Goal: Communication & Community: Answer question/provide support

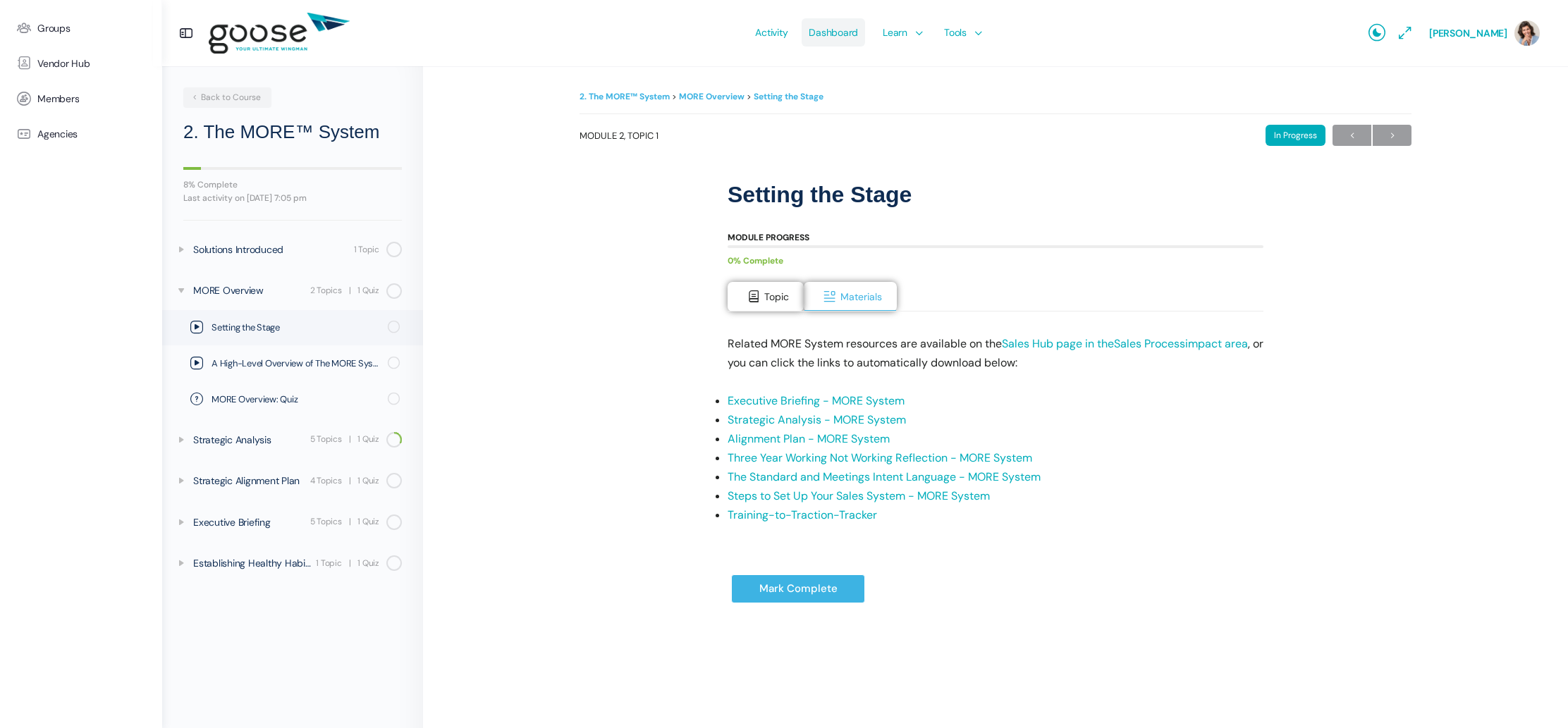
click at [839, 37] on span "Dashboard" at bounding box center [832, 32] width 49 height 66
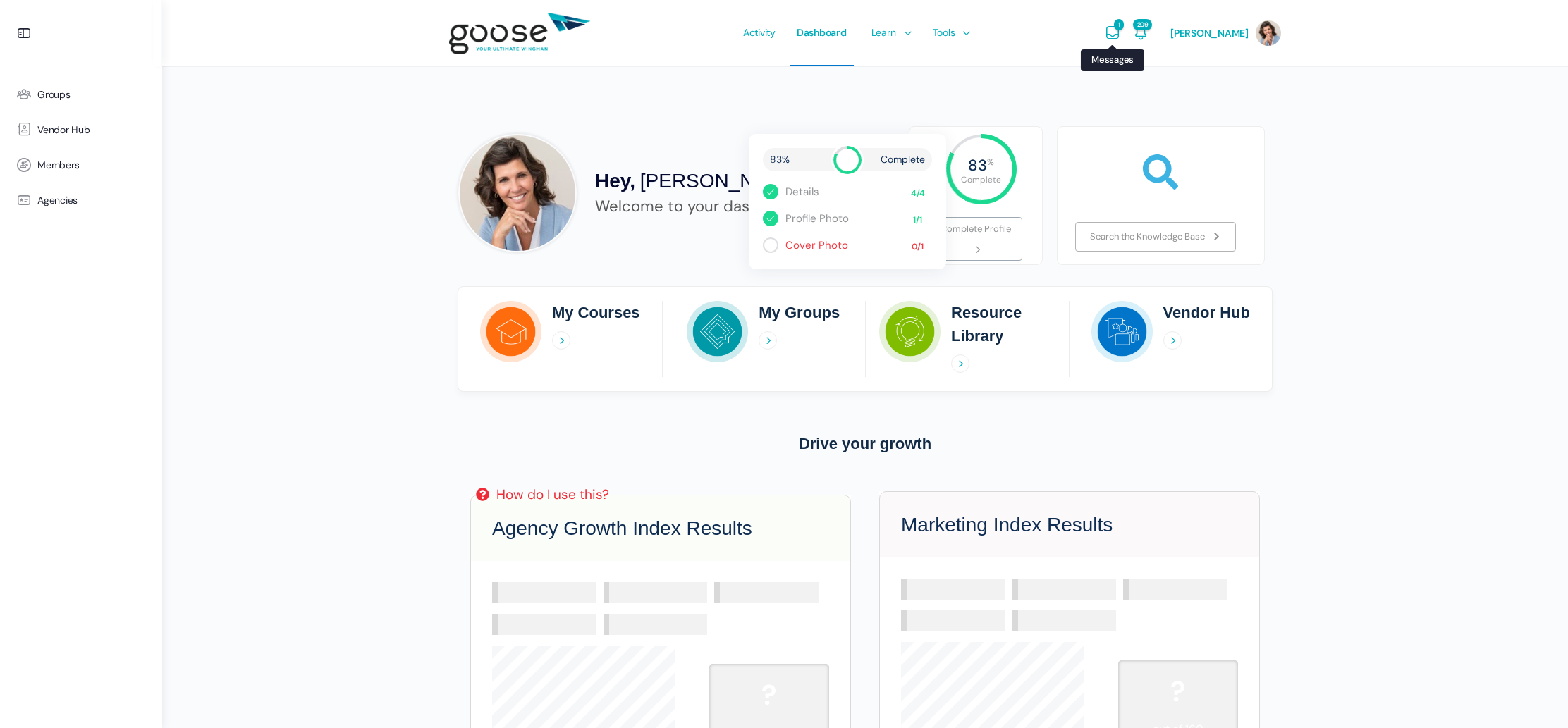
click at [1121, 31] on icon "Messages" at bounding box center [1113, 34] width 17 height 17
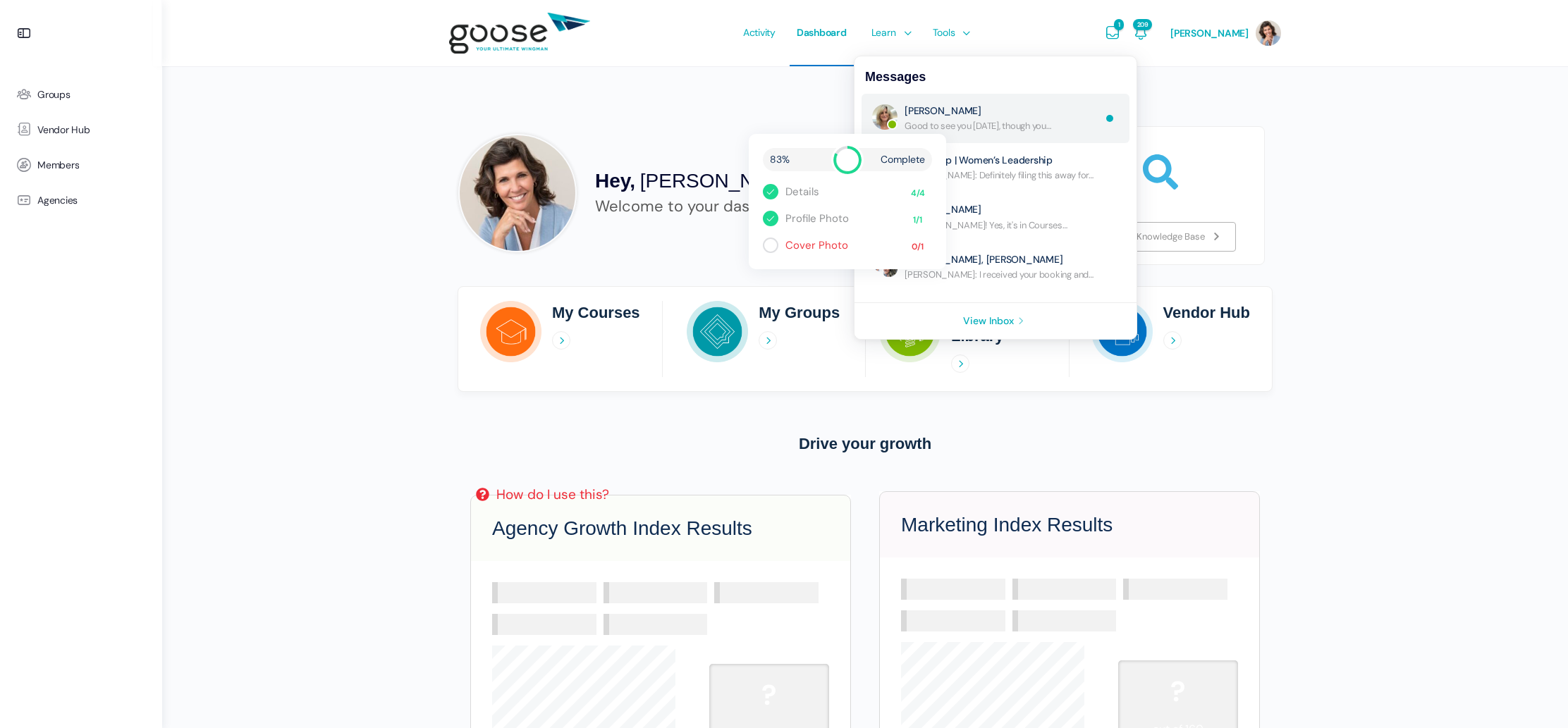
click at [1011, 126] on link "Re: No Subject" at bounding box center [1002, 118] width 197 height 28
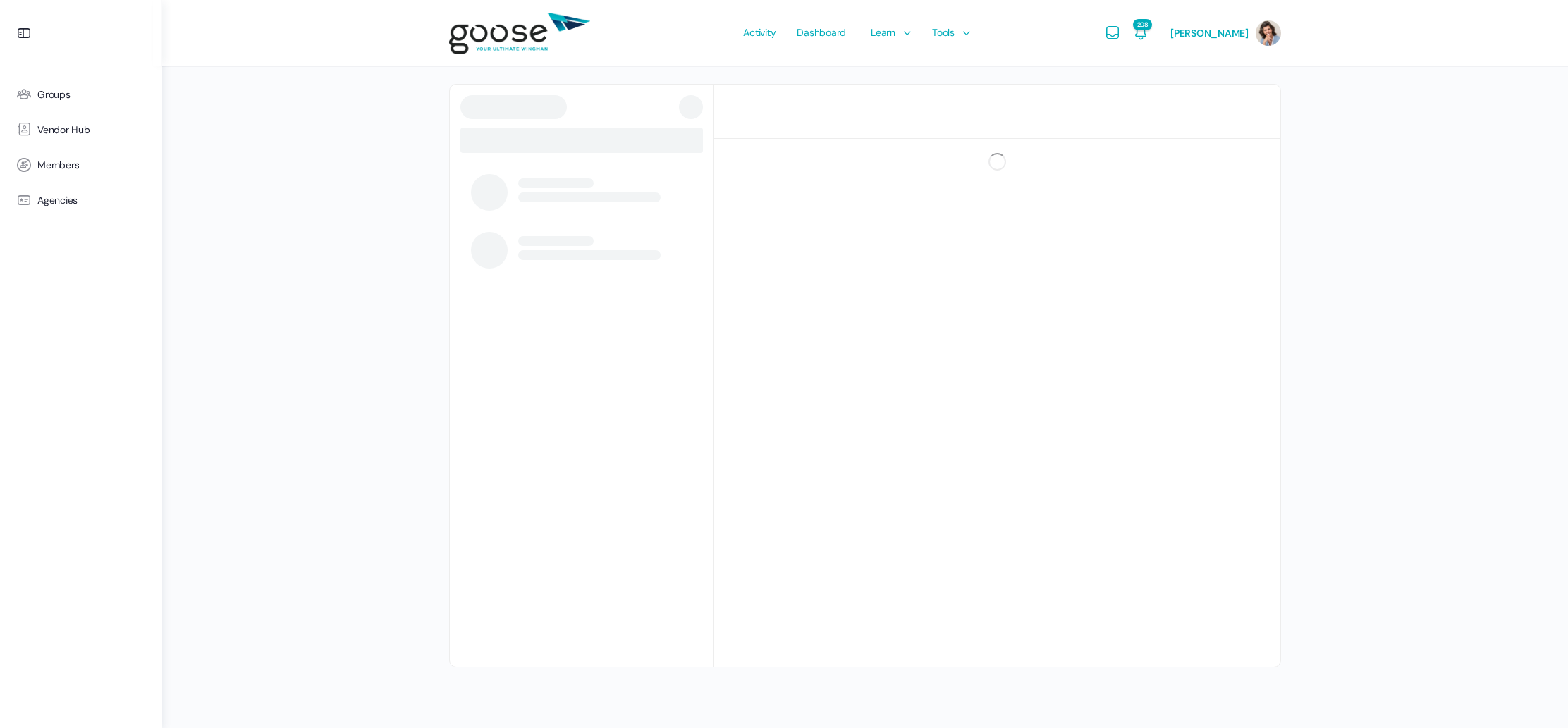
scroll to position [259, 0]
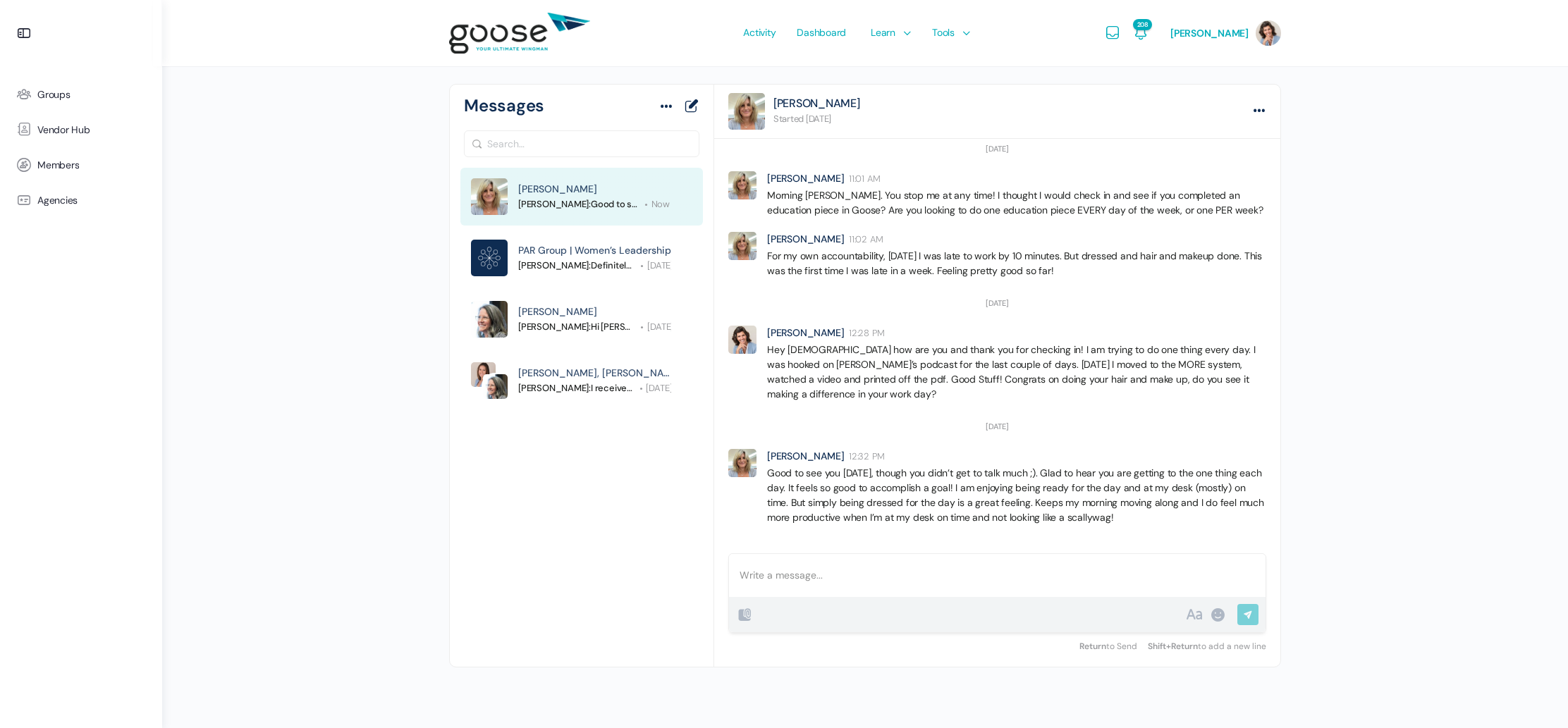
click at [847, 578] on div at bounding box center [997, 575] width 537 height 43
click at [1032, 578] on p "Hey [PERSON_NAME], I appreciate your boldness. I'm more like your Dad and have …" at bounding box center [997, 568] width 516 height 30
click at [1112, 577] on p "Hey [PERSON_NAME], I appreciate your boldness. I'm more like your Dad and have …" at bounding box center [997, 568] width 516 height 30
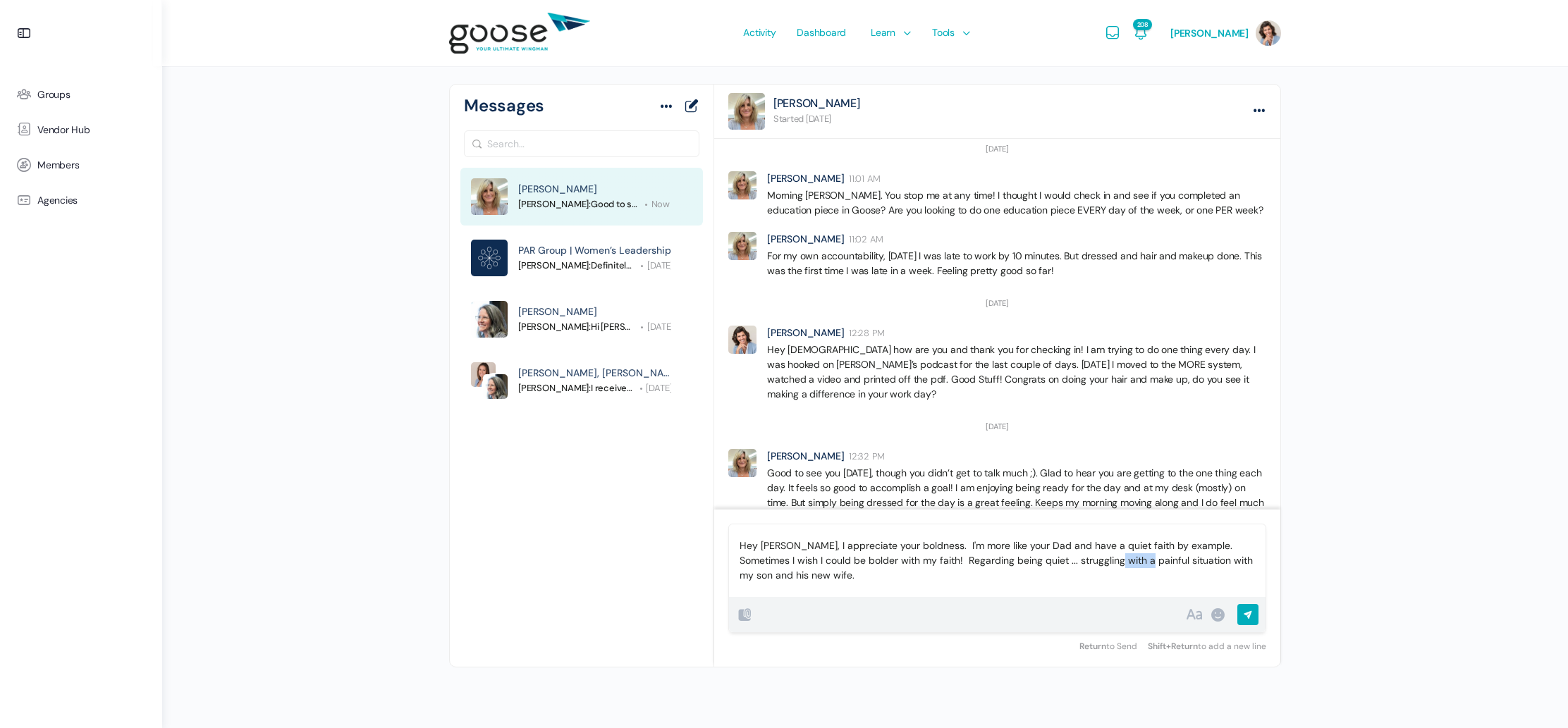
drag, startPoint x: 1128, startPoint y: 561, endPoint x: 1098, endPoint y: 563, distance: 30.1
click at [1098, 563] on p "Hey [PERSON_NAME], I appreciate your boldness. I'm more like your Dad and have …" at bounding box center [997, 561] width 516 height 44
click at [779, 577] on p "Hey [PERSON_NAME], I appreciate your boldness. I'm more like your Dad and have …" at bounding box center [997, 561] width 516 height 44
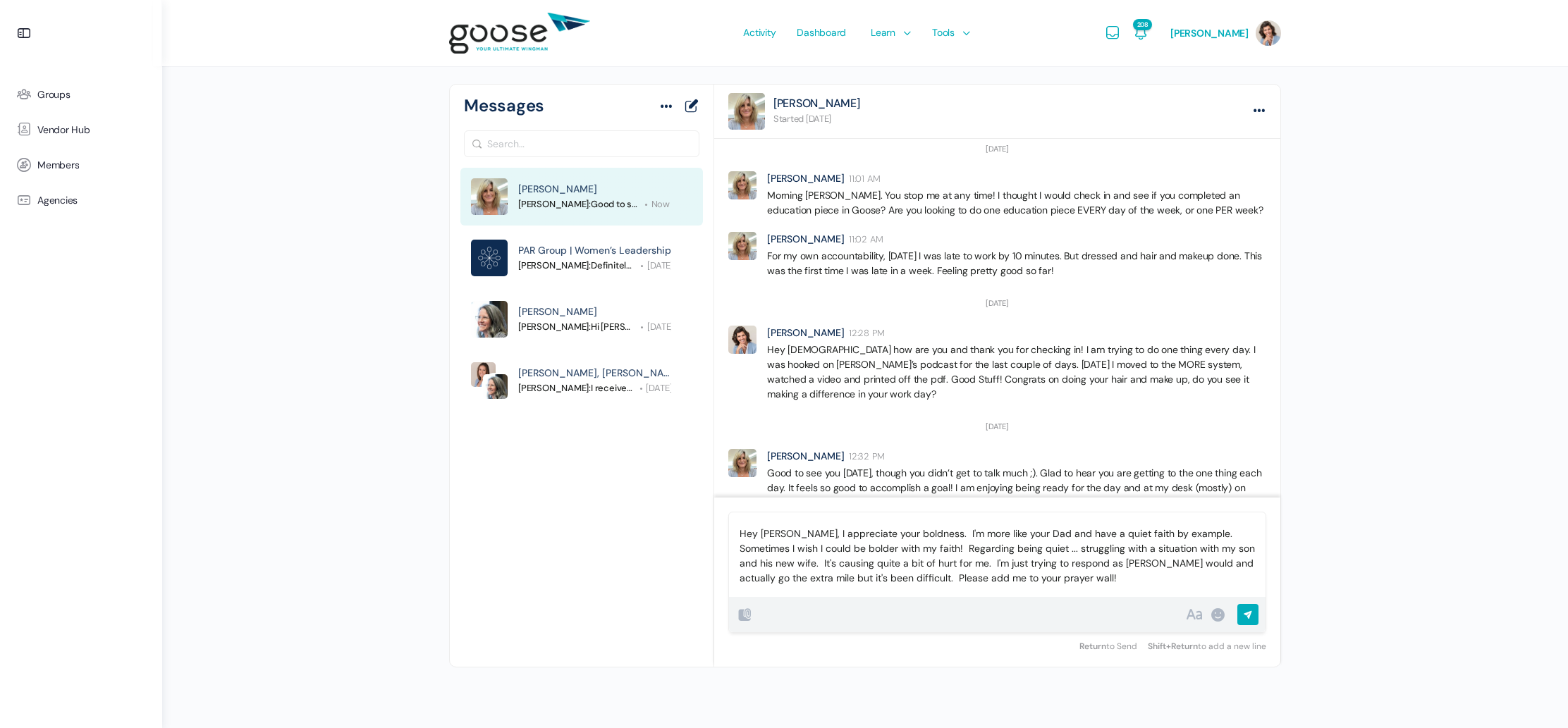
click at [1025, 578] on p "Hey [PERSON_NAME], I appreciate your boldness. I'm more like your Dad and have …" at bounding box center [997, 556] width 516 height 60
click at [1161, 577] on p "Hey [PERSON_NAME], I appreciate your boldness. I'm more like your Dad and have …" at bounding box center [997, 563] width 516 height 74
click at [765, 593] on p "Hey [PERSON_NAME], I appreciate your boldness. I'm more like your Dad and have …" at bounding box center [997, 563] width 516 height 74
drag, startPoint x: 1036, startPoint y: 577, endPoint x: 1025, endPoint y: 578, distance: 11.0
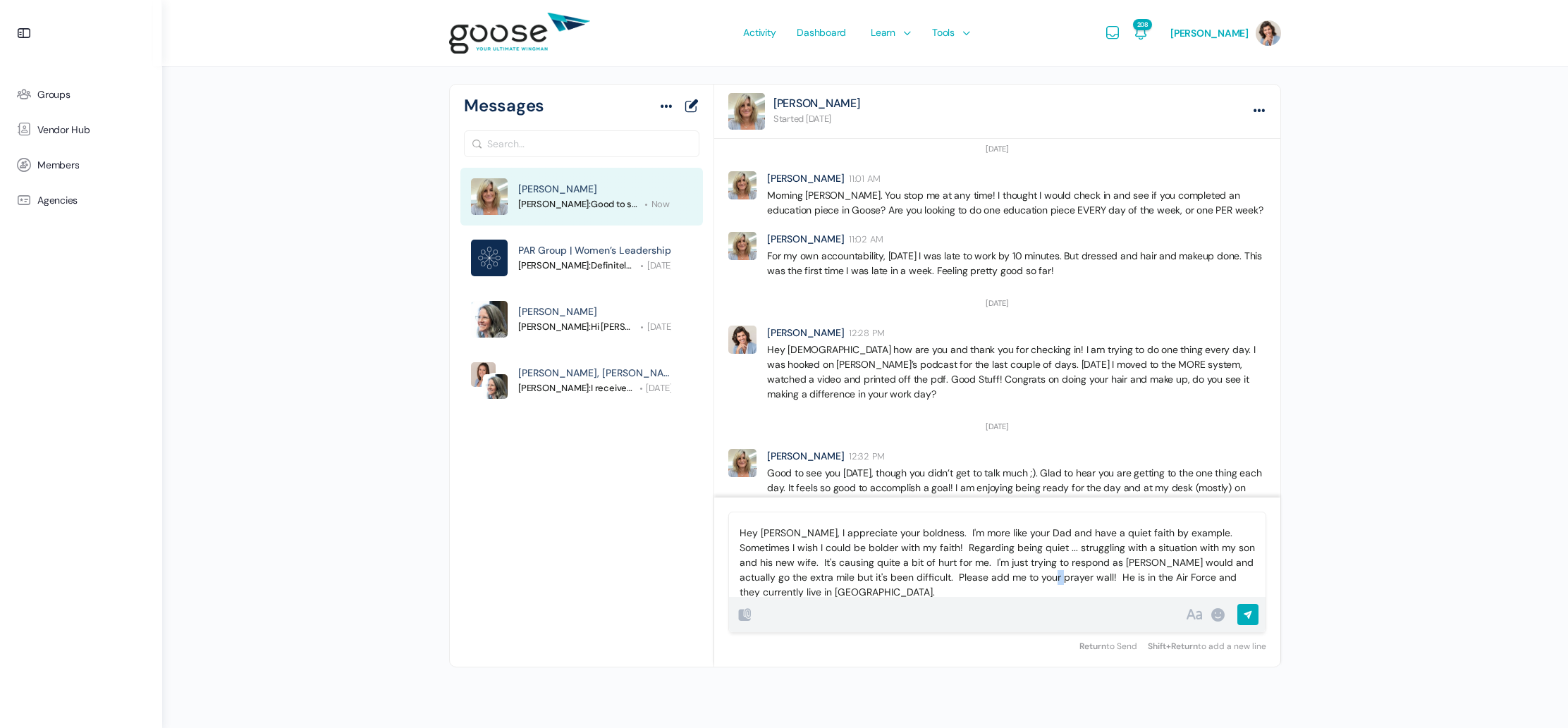
click at [1025, 578] on p "Hey [PERSON_NAME], I appreciate your boldness. I'm more like your Dad and have …" at bounding box center [997, 563] width 516 height 74
click at [776, 593] on p "Hey [PERSON_NAME], I appreciate your boldness. I'm more like your Dad and have …" at bounding box center [997, 562] width 516 height 74
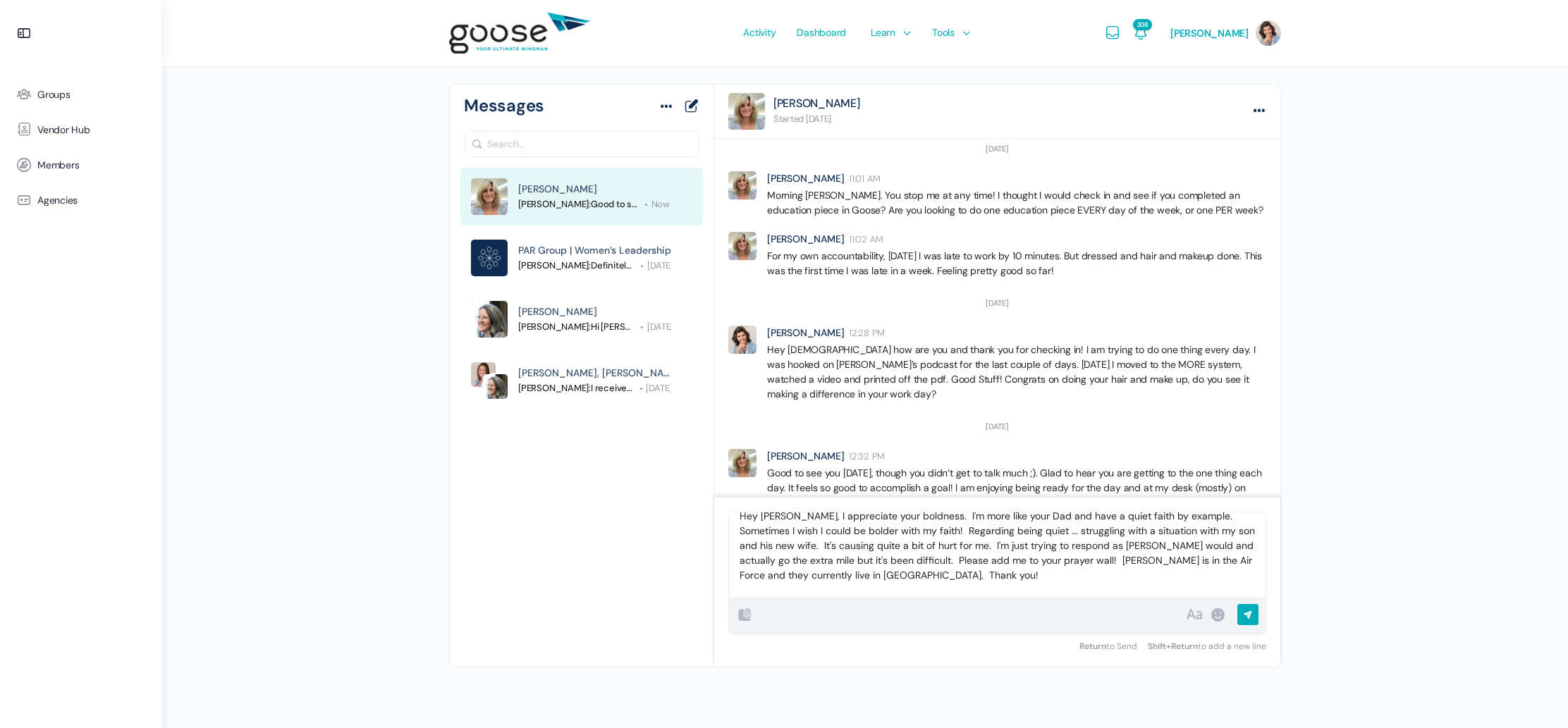
click at [1248, 614] on input "Send Reply" at bounding box center [1247, 616] width 21 height 24
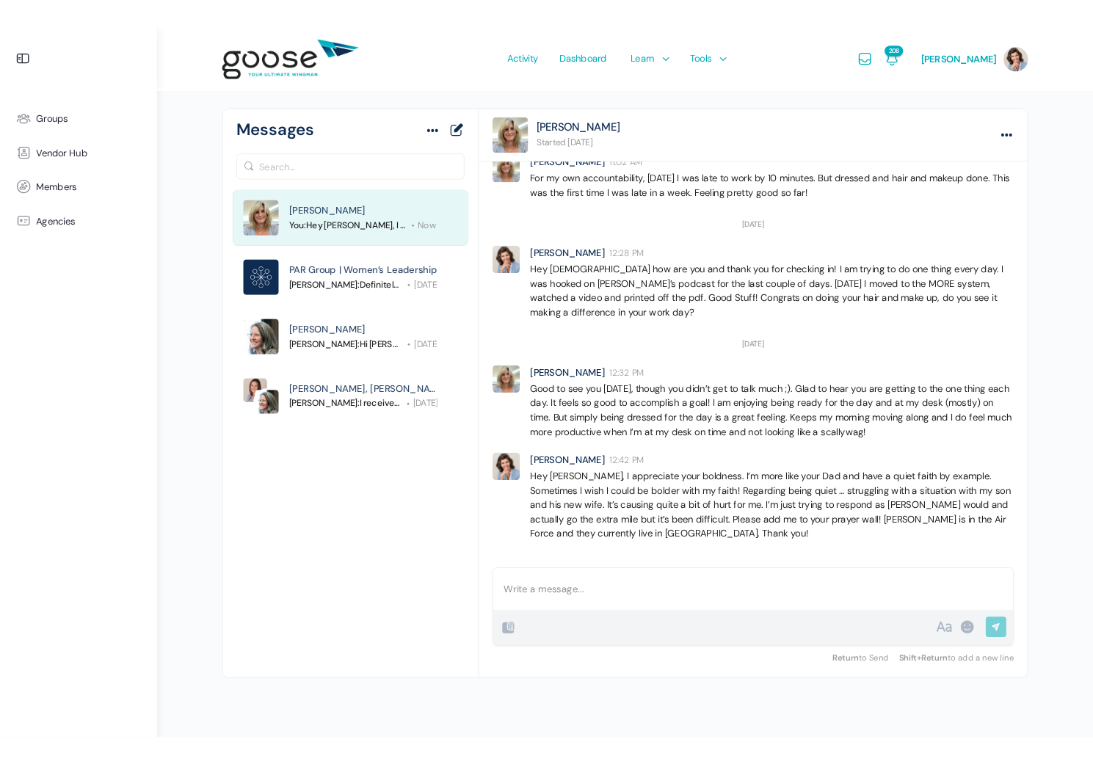
scroll to position [374, 0]
